Goal: Find specific page/section: Find specific page/section

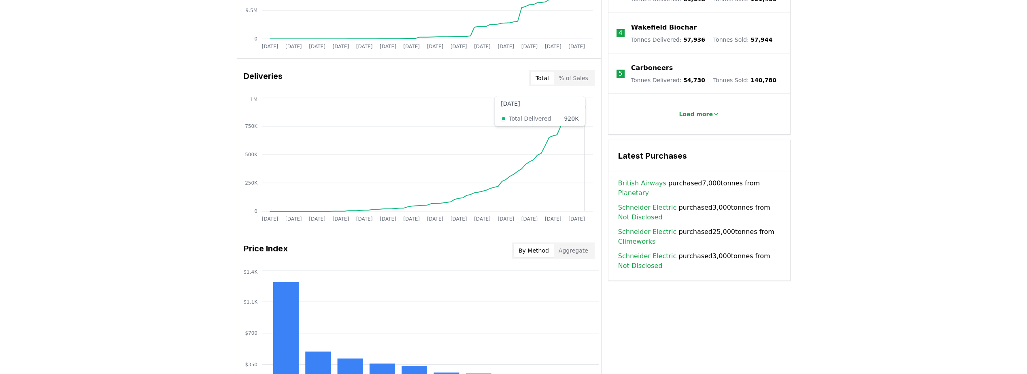
scroll to position [445, 0]
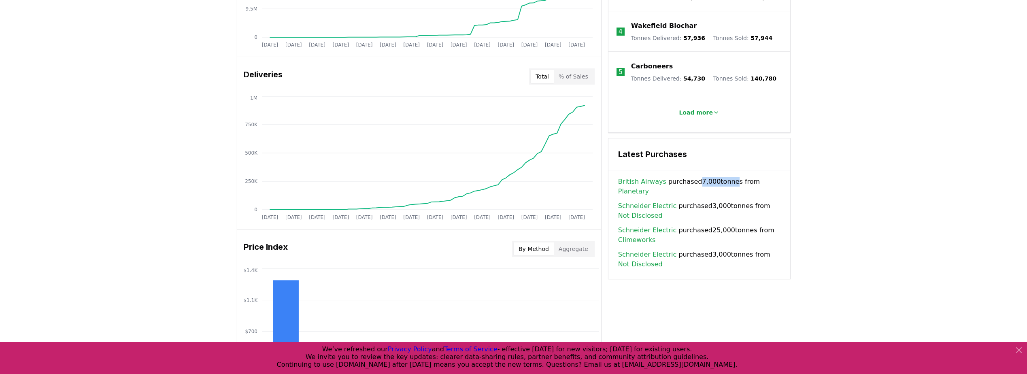
drag, startPoint x: 691, startPoint y: 177, endPoint x: 727, endPoint y: 180, distance: 35.8
click at [727, 180] on span "British Airways purchased 7,000 tonnes from Planetary" at bounding box center [699, 186] width 162 height 19
drag, startPoint x: 727, startPoint y: 180, endPoint x: 801, endPoint y: 197, distance: 75.5
click at [801, 197] on div "Unlock full market insights with our Partner Portal Free to all users with a wo…" at bounding box center [513, 161] width 1027 height 648
click at [649, 187] on link "Planetary" at bounding box center [633, 192] width 31 height 10
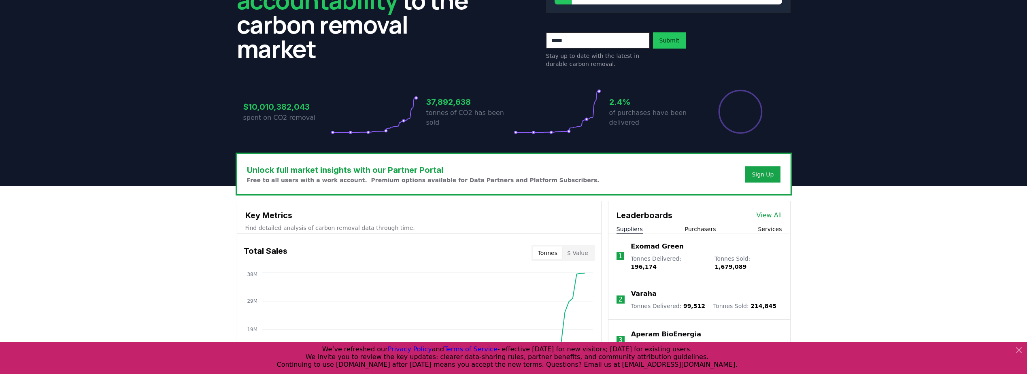
scroll to position [81, 0]
